Goal: Task Accomplishment & Management: Complete application form

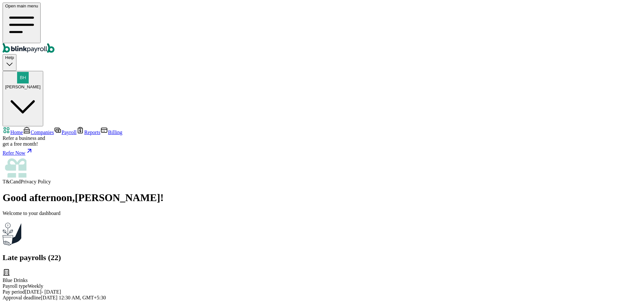
click at [45, 130] on span "Companies" at bounding box center [42, 132] width 23 height 5
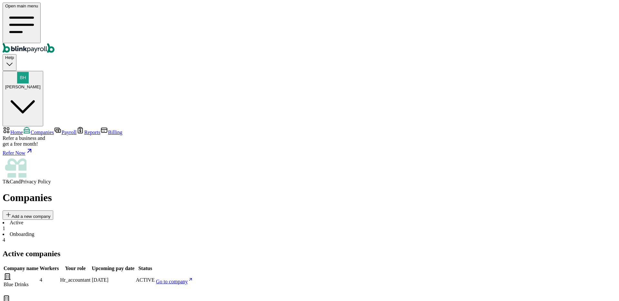
click at [51, 214] on span "Add a new company" at bounding box center [31, 216] width 39 height 5
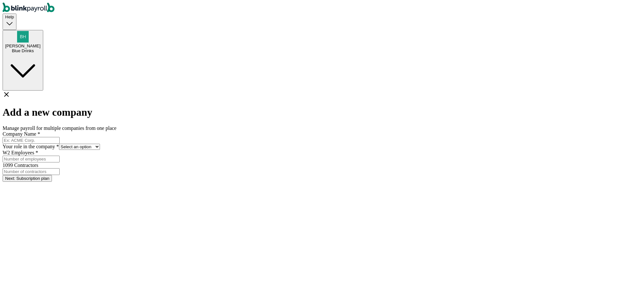
click at [286, 137] on div at bounding box center [310, 140] width 614 height 7
click at [60, 137] on input "Company Name *" at bounding box center [31, 140] width 57 height 7
type input "Red Lable"
click at [100, 144] on select "Select an option Business owner HR CPA / Accountant Other" at bounding box center [79, 147] width 41 height 6
select select "owner"
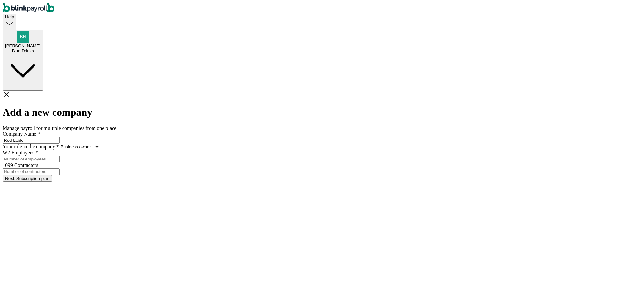
click at [100, 144] on select "Select an option Business owner HR CPA / Accountant Other" at bounding box center [79, 147] width 41 height 6
click at [60, 156] on input "W2 Employees *" at bounding box center [31, 159] width 57 height 7
type input "1"
click at [52, 175] on button "Next: Subscription plan" at bounding box center [27, 178] width 49 height 7
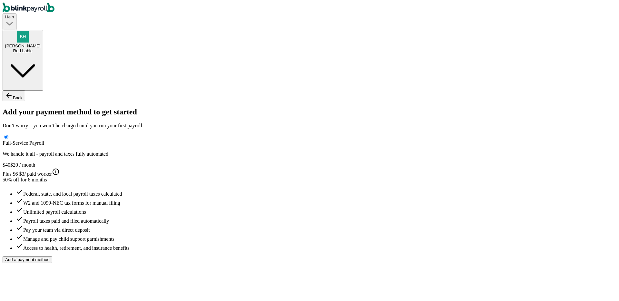
type input "BHautik`"
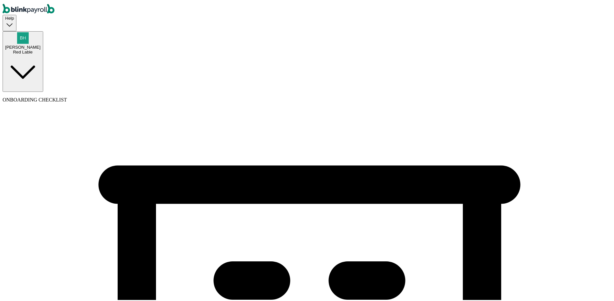
type input "(463) 565-3625"
select select "Sole proprietorship"
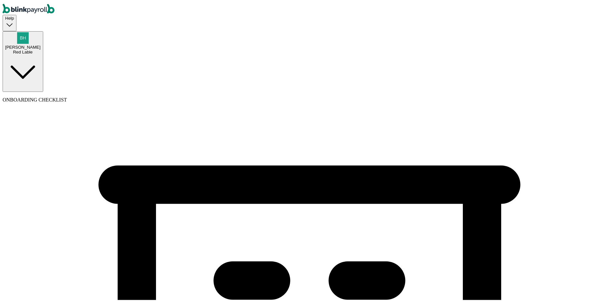
select select "Auto or Machine Sales"
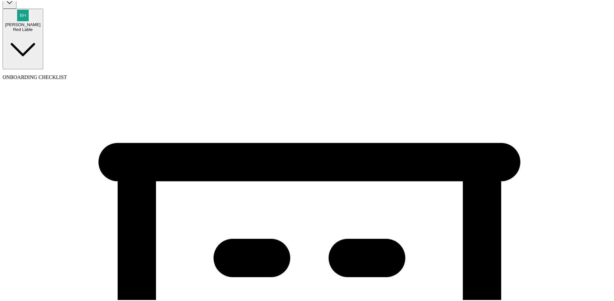
scroll to position [62, 0]
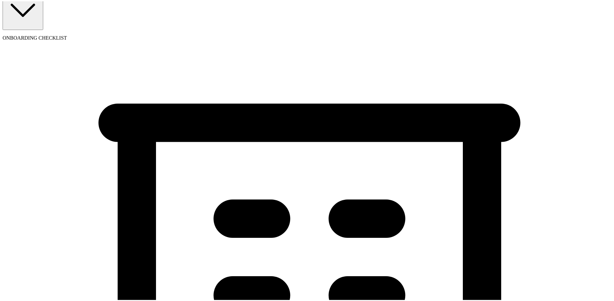
drag, startPoint x: 174, startPoint y: 221, endPoint x: 175, endPoint y: 226, distance: 5.3
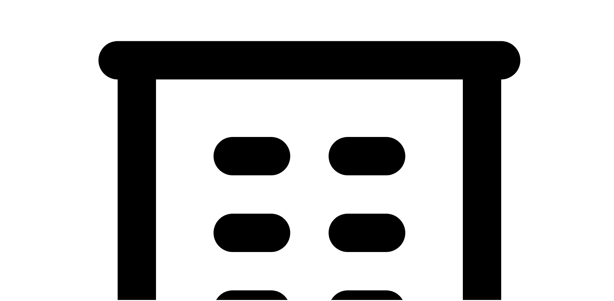
scroll to position [128, 0]
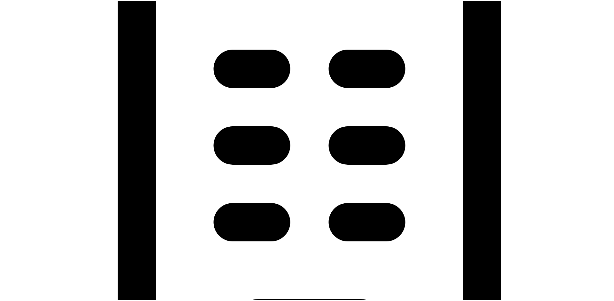
scroll to position [252, 0]
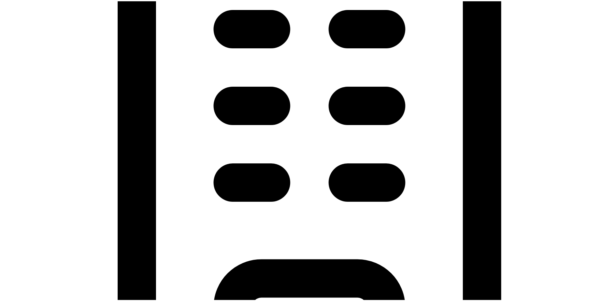
type input "09/25/2025"
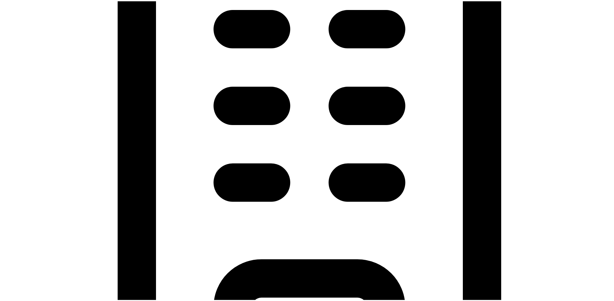
type input "44 1 1/2 St"
type input "Clear Lake"
type input "WI"
type input "54005"
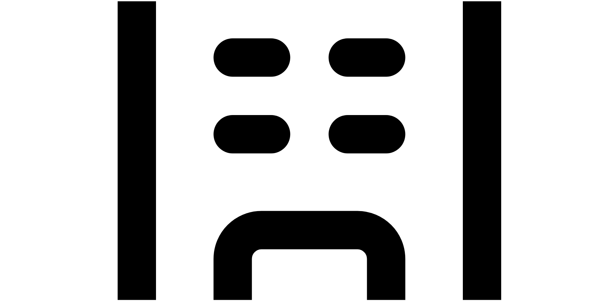
scroll to position [302, 0]
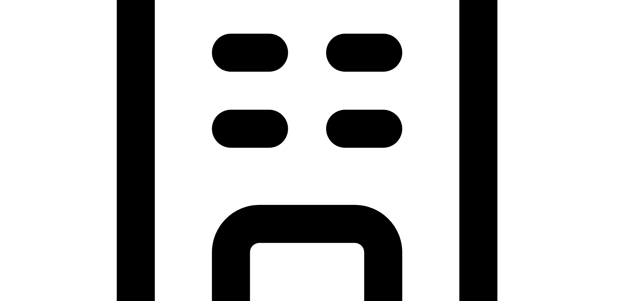
checkbox input "true"
type input "44 1 1/2 St"
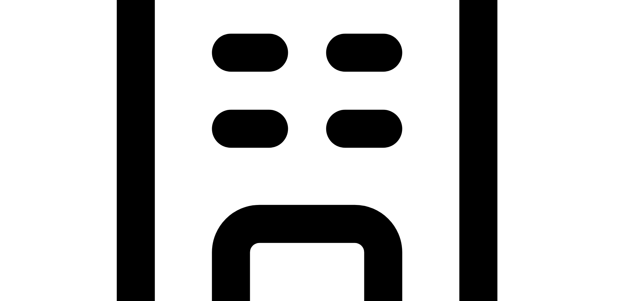
type input "Clear Lake"
type input "WI"
type input "54005"
type input "WI"
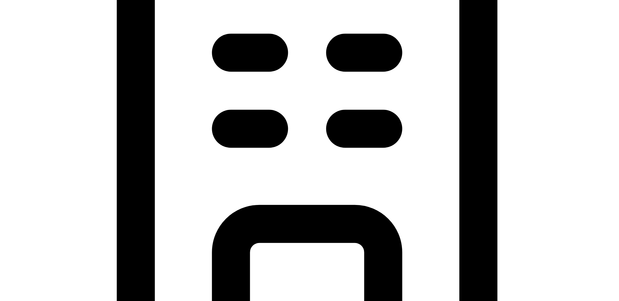
checkbox input "false"
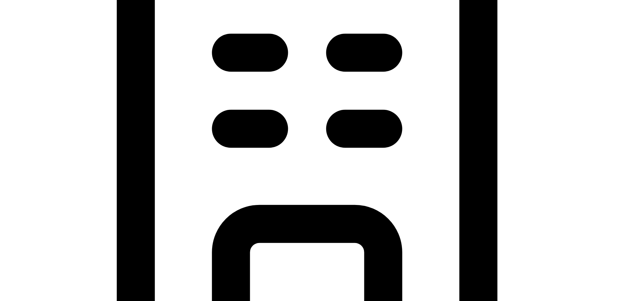
checkbox input "true"
type input "Clear Lake"
type input "WI"
type input "54005"
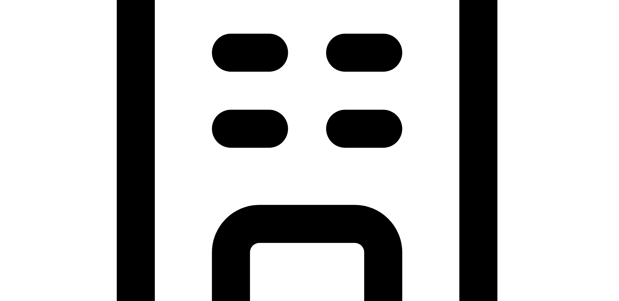
type input "WI"
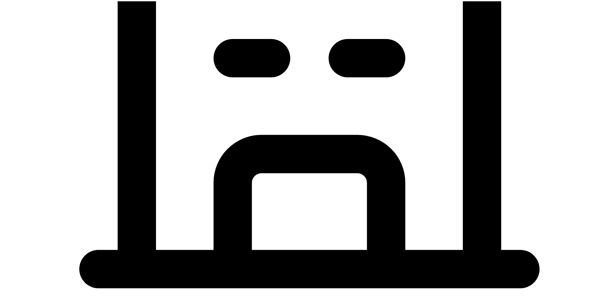
scroll to position [376, 0]
select select "Sole proprietorship"
select select "Auto or Machine Sales"
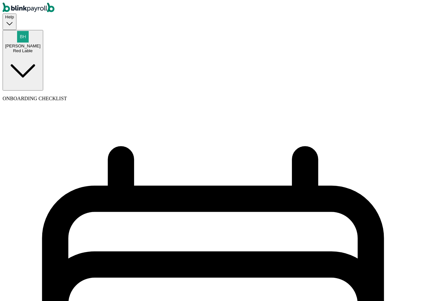
select select "weekly"
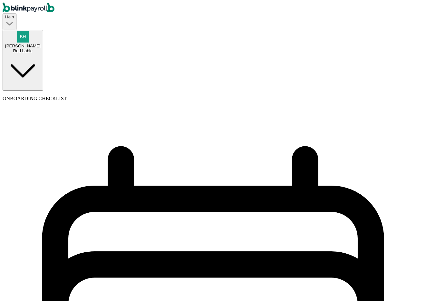
select select "Monday"
select select "09/29/2025"
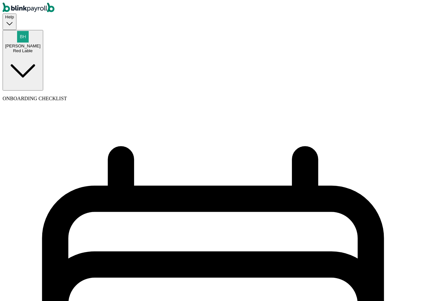
select select "Tue, Sep 16 - Mon, Sep 22"
drag, startPoint x: 193, startPoint y: 213, endPoint x: 190, endPoint y: 214, distance: 3.7
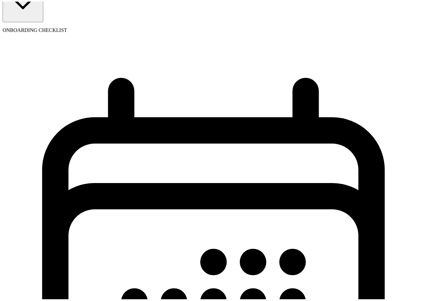
scroll to position [72, 0]
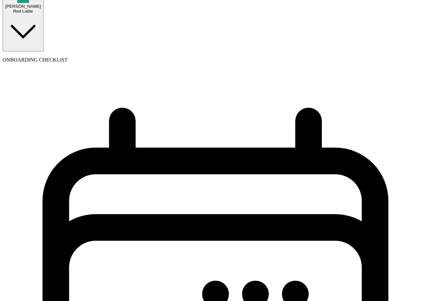
scroll to position [0, 0]
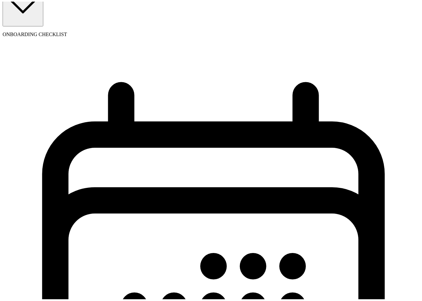
scroll to position [72, 0]
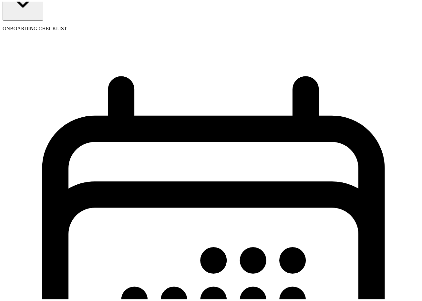
select select "weekly"
select select "Tue, Sep 16 - Mon, Sep 22"
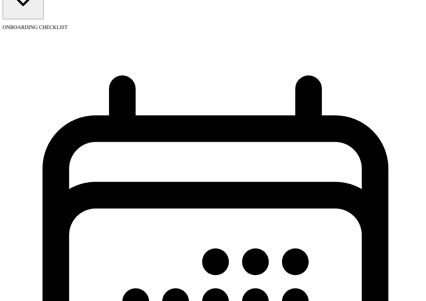
scroll to position [0, 0]
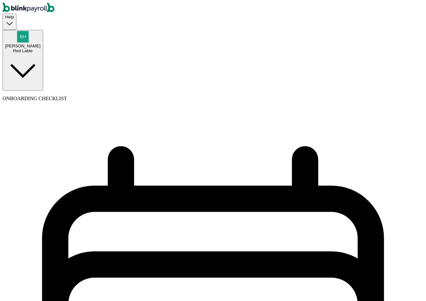
select select "Monday"
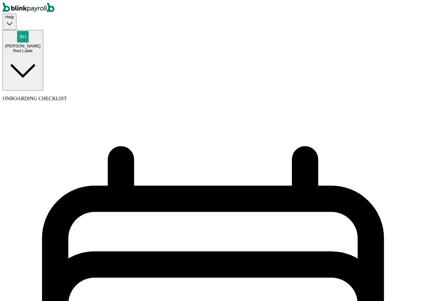
select select "09/29/2025"
select select "Tue, Sep 16 - Mon, Sep 22"
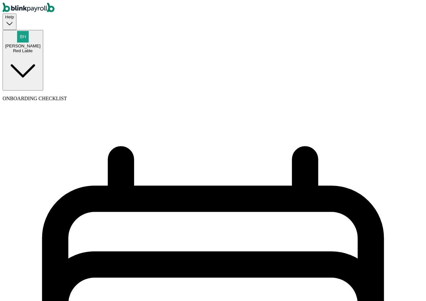
click at [41, 48] on div "Red Lable" at bounding box center [22, 50] width 35 height 5
click at [41, 31] on div "John Dow Red Lable" at bounding box center [22, 42] width 35 height 22
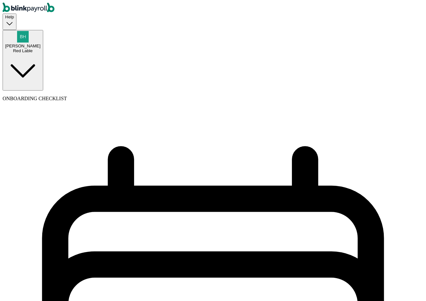
scroll to position [7, 0]
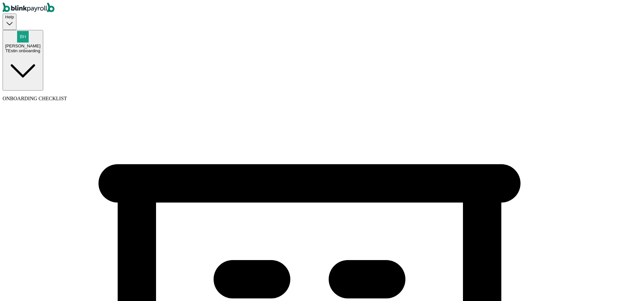
select select "Limited Liability Company (LLC)"
select select "Arts or Entertainment or Recreation"
select select "Sole proprietorship"
select select "Auto or Machine Sales"
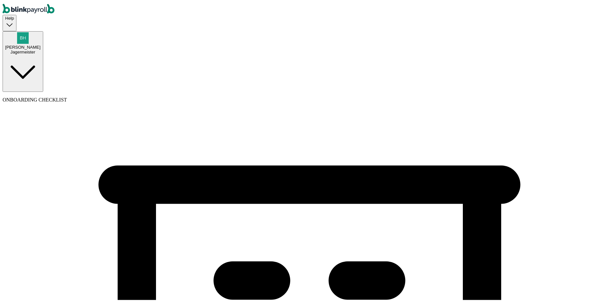
drag, startPoint x: 530, startPoint y: 91, endPoint x: 567, endPoint y: 41, distance: 62.3
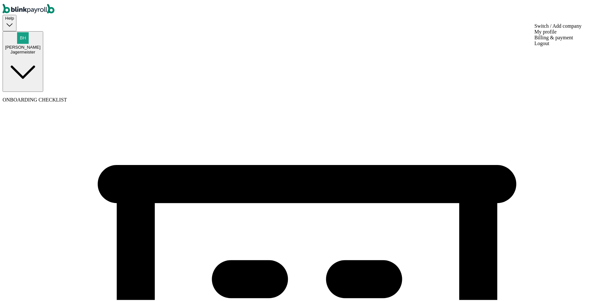
click at [43, 30] on button "John Dow Jagermeister" at bounding box center [23, 60] width 41 height 61
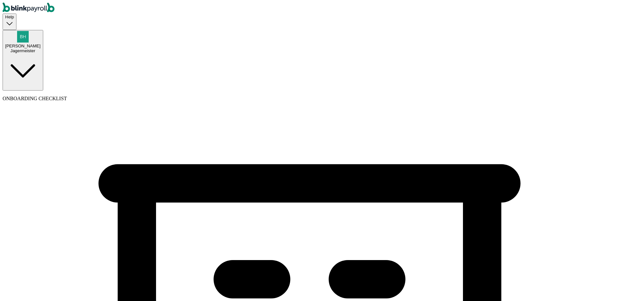
click at [43, 30] on button "John Dow Jagermeister" at bounding box center [23, 60] width 41 height 61
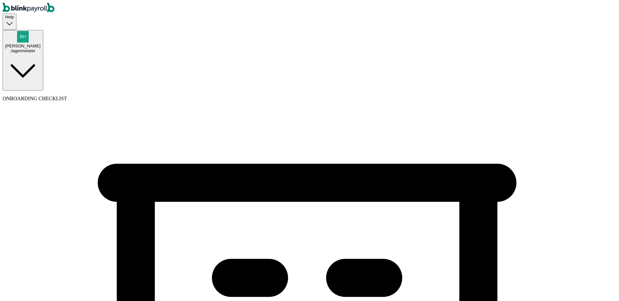
copy span "bhautik+01012025+01@blinkpayroll.com"
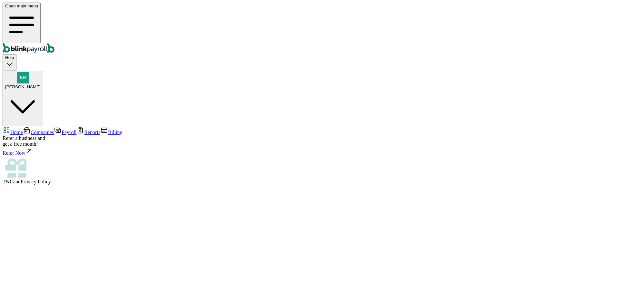
click at [41, 72] on div "[PERSON_NAME]" at bounding box center [22, 80] width 35 height 17
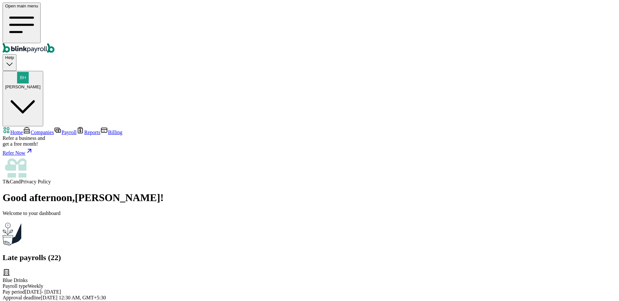
drag, startPoint x: 359, startPoint y: 156, endPoint x: 363, endPoint y: 165, distance: 9.7
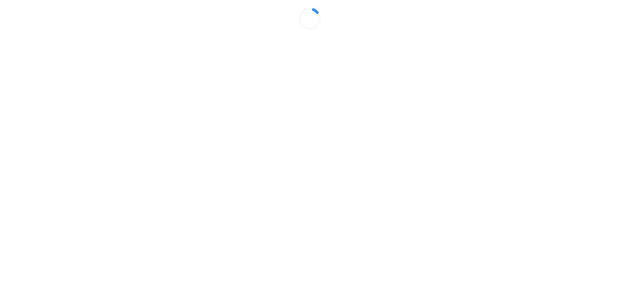
click at [364, 35] on div at bounding box center [310, 19] width 614 height 32
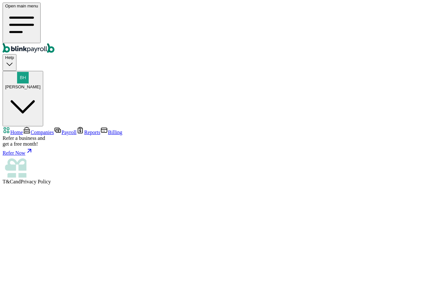
click at [37, 130] on link "Companies" at bounding box center [38, 132] width 31 height 5
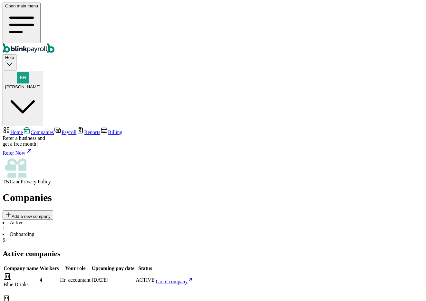
click at [153, 232] on li "Onboarding 5" at bounding box center [213, 238] width 421 height 12
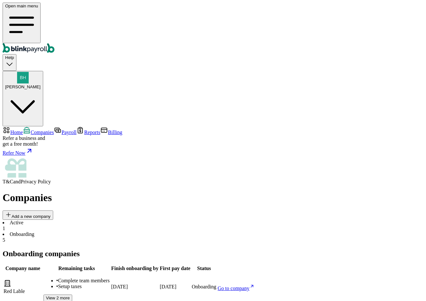
click at [53, 211] on button "Add a new company" at bounding box center [28, 215] width 51 height 9
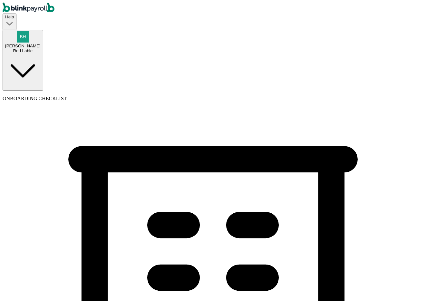
select select "Auto or Machine Sales"
select select "Sole proprietorship"
type input "09/25/2025"
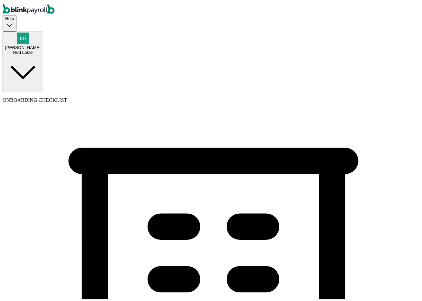
select select "Sole proprietorship"
select select "Auto or Machine Sales"
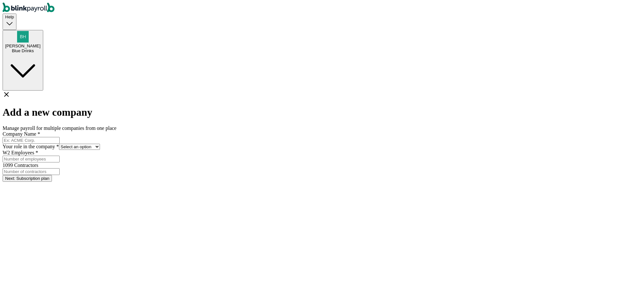
click at [60, 137] on input "Company Name *" at bounding box center [31, 140] width 57 height 7
type input "[PERSON_NAME]"
click at [100, 144] on select "Select an option Business owner HR CPA / Accountant Other" at bounding box center [79, 147] width 41 height 6
select select "owner"
click at [100, 144] on select "Select an option Business owner HR CPA / Accountant Other" at bounding box center [79, 147] width 41 height 6
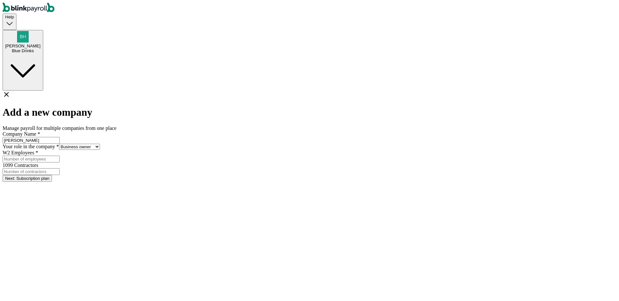
click at [60, 156] on input "W2 Employees *" at bounding box center [31, 159] width 57 height 7
type input "1"
click at [134, 143] on div "Help [PERSON_NAME] Blue Drinks Add a new company Manage payroll for multiple co…" at bounding box center [310, 92] width 614 height 179
click at [242, 168] on div "Add a new company Manage payroll for multiple companies from one place Company …" at bounding box center [310, 136] width 614 height 91
click at [52, 175] on button "Next: Subscription plan" at bounding box center [27, 178] width 49 height 7
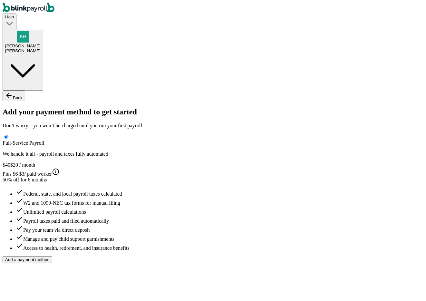
type input "[PERSON_NAME]"
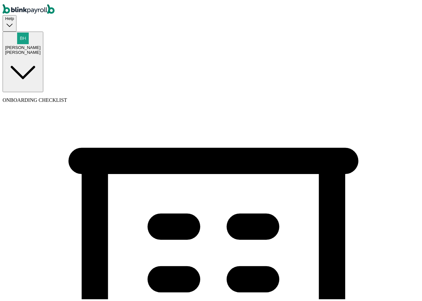
type input "[PHONE_NUMBER]"
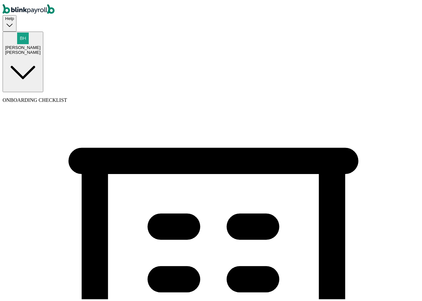
select select "Sole proprietorship"
select select "Auto or Machine Sales"
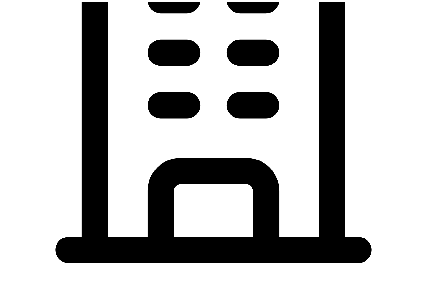
scroll to position [237, 0]
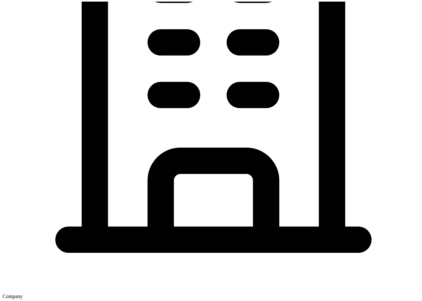
type input "[DATE]"
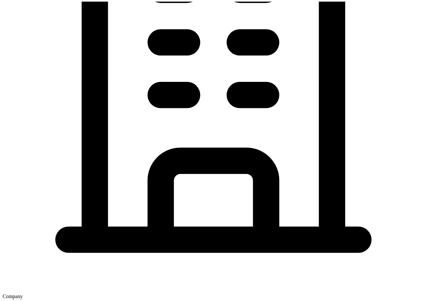
type input "[STREET_ADDRESS]"
type input "Apt"
type input "Wheeling"
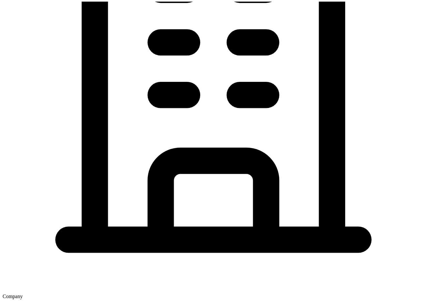
type input "WV"
type input "26003"
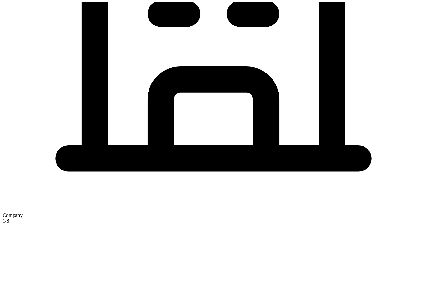
scroll to position [345, 0]
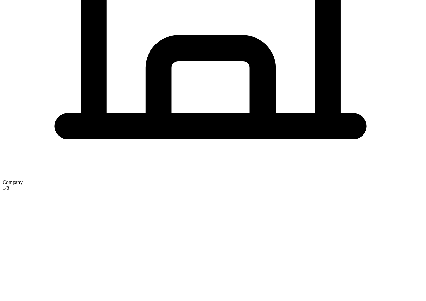
checkbox input "true"
type input "[STREET_ADDRESS]"
type input "Apt"
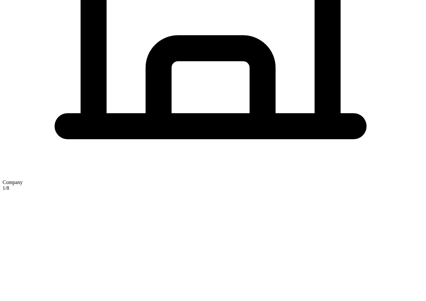
type input "Wheeling"
type input "WV"
type input "26003"
type input "WV"
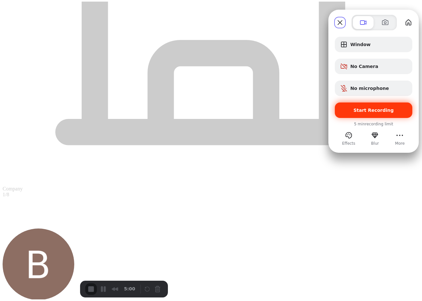
click at [364, 110] on span "Start Recording" at bounding box center [373, 108] width 40 height 5
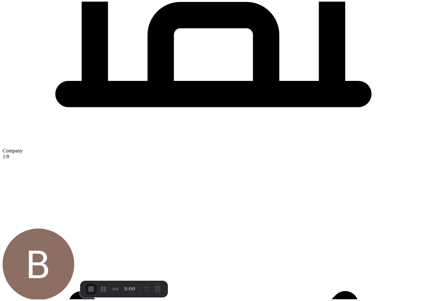
scroll to position [383, 0]
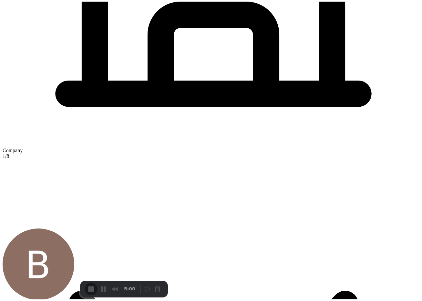
select select "Sole proprietorship"
select select "Auto or Machine Sales"
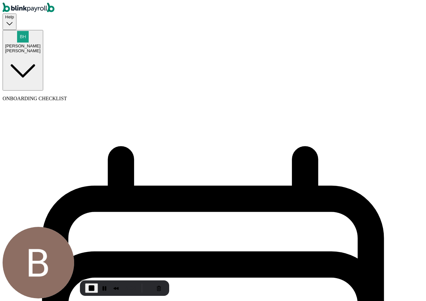
click at [157, 287] on button "Cancel Recording" at bounding box center [159, 288] width 10 height 10
